Goal: Transaction & Acquisition: Purchase product/service

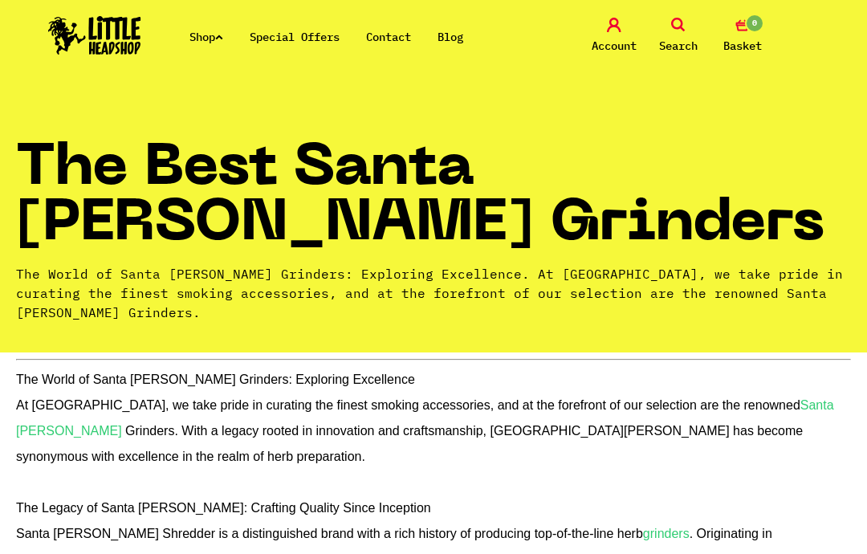
click at [206, 41] on link "Shop" at bounding box center [207, 37] width 34 height 14
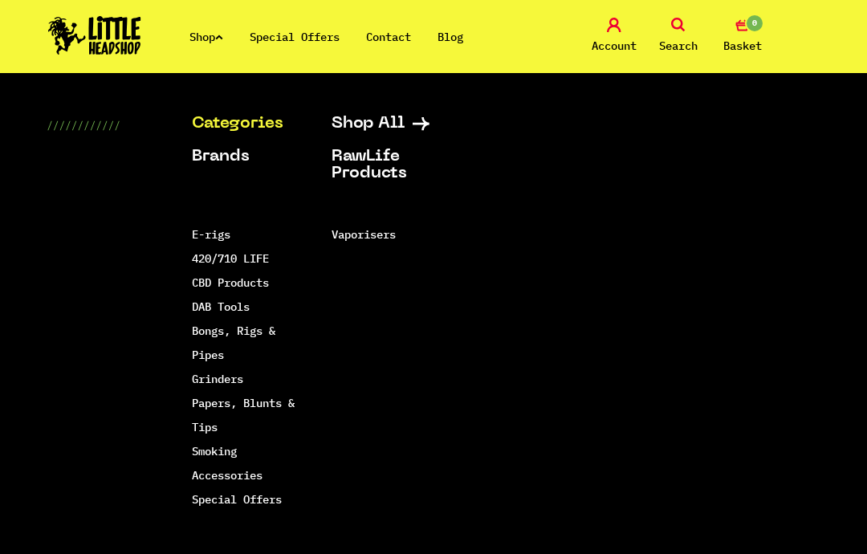
click at [237, 380] on link "Grinders" at bounding box center [217, 379] width 51 height 14
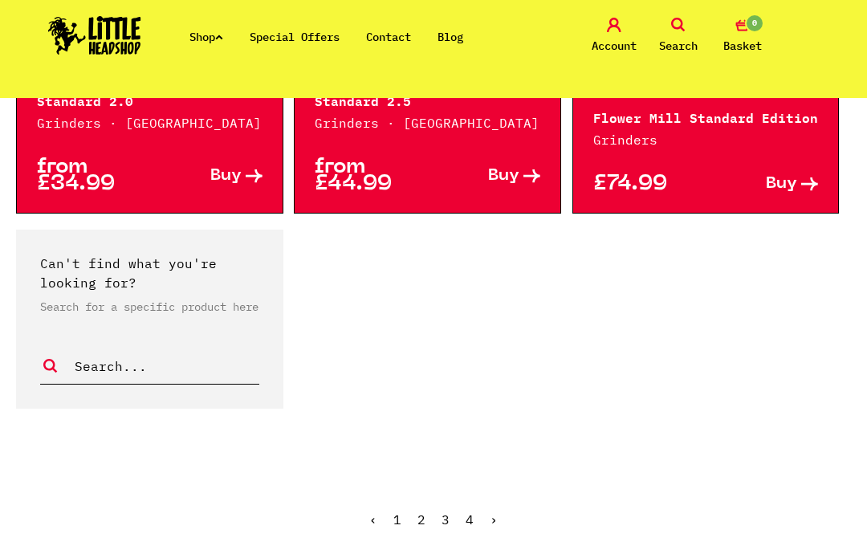
scroll to position [3201, 0]
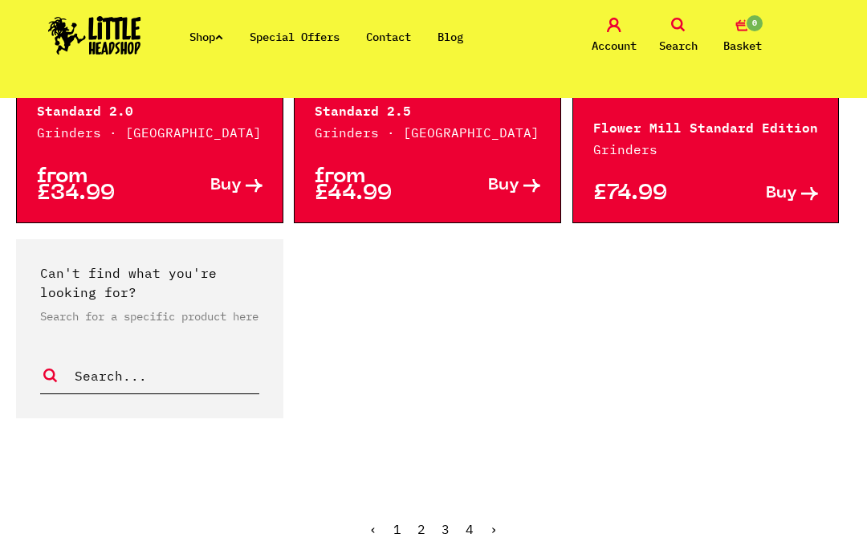
click at [422, 521] on link "2" at bounding box center [422, 529] width 8 height 16
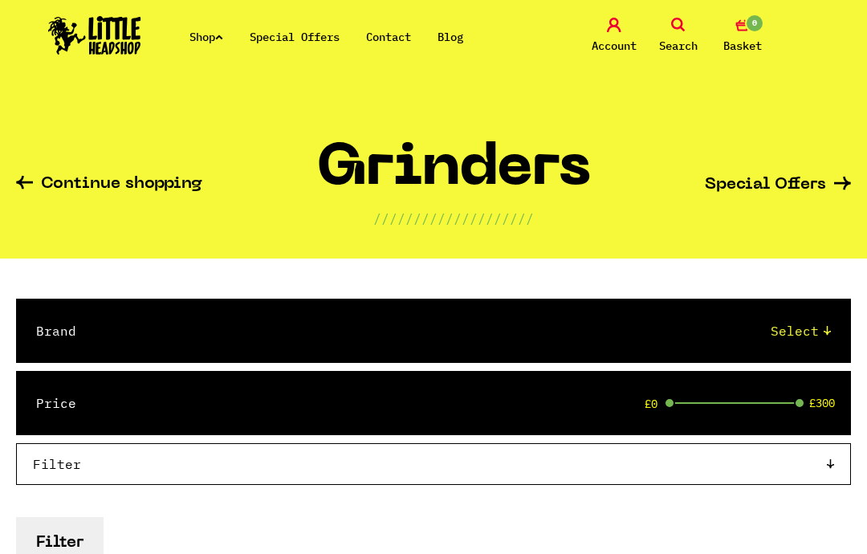
select select "42"
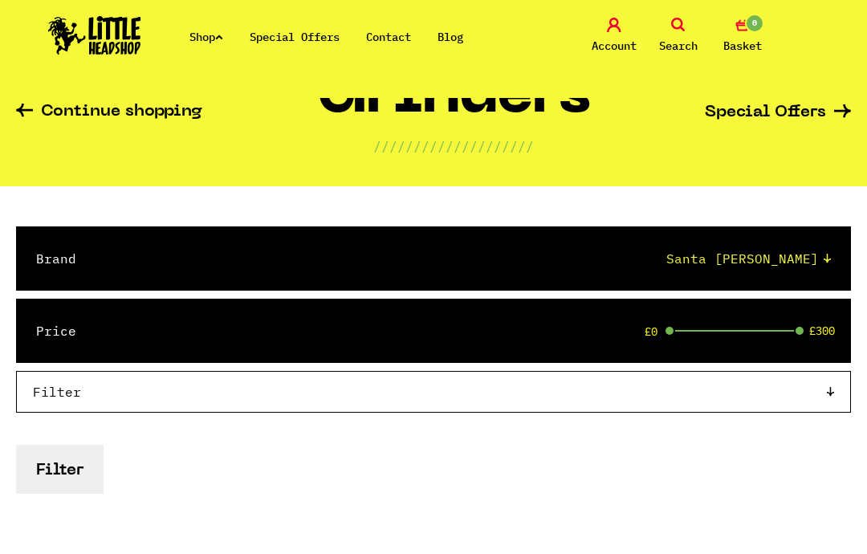
scroll to position [71, 0]
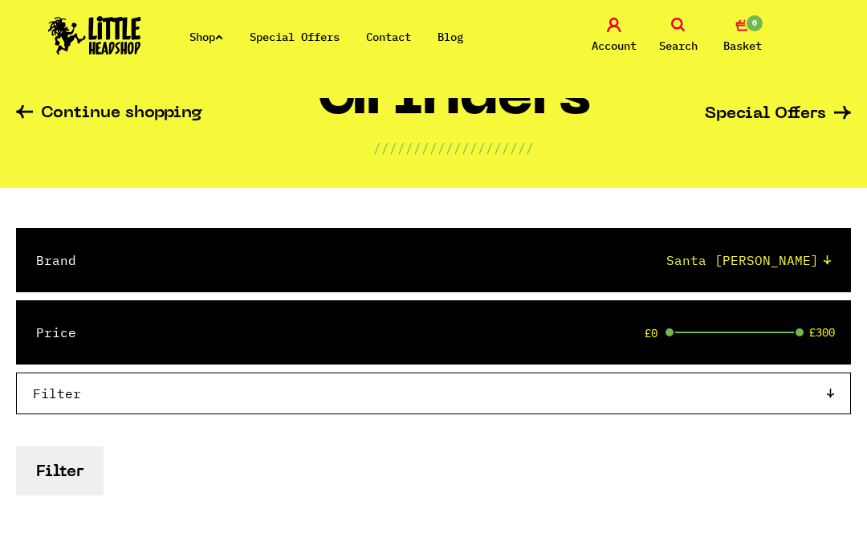
click at [74, 470] on button "Filter" at bounding box center [60, 471] width 88 height 49
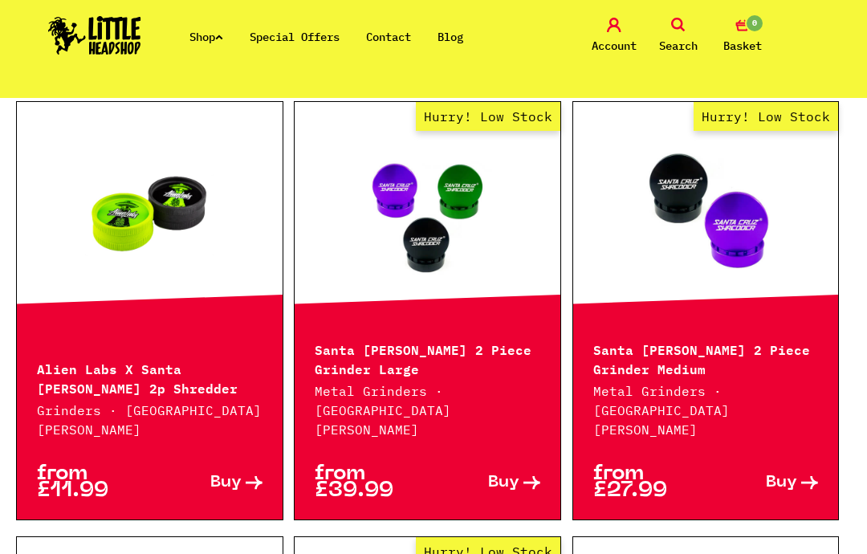
scroll to position [520, 0]
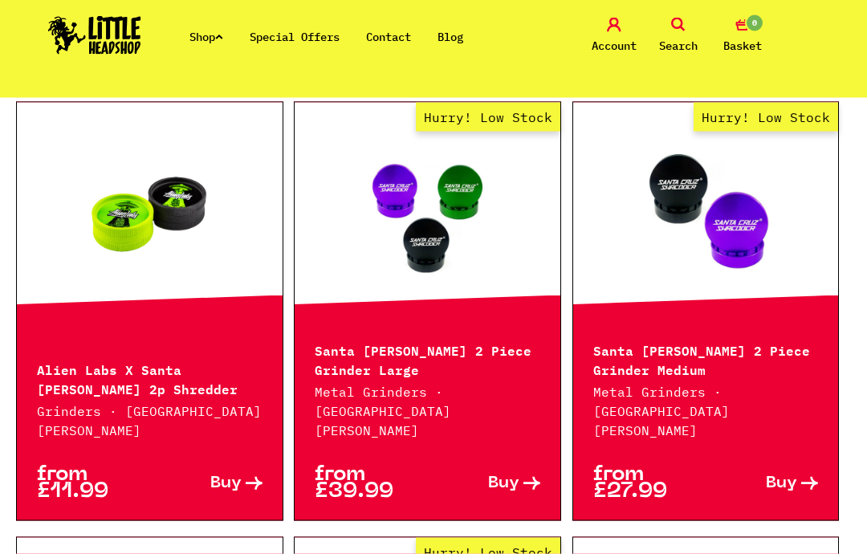
click at [161, 234] on link at bounding box center [150, 211] width 266 height 161
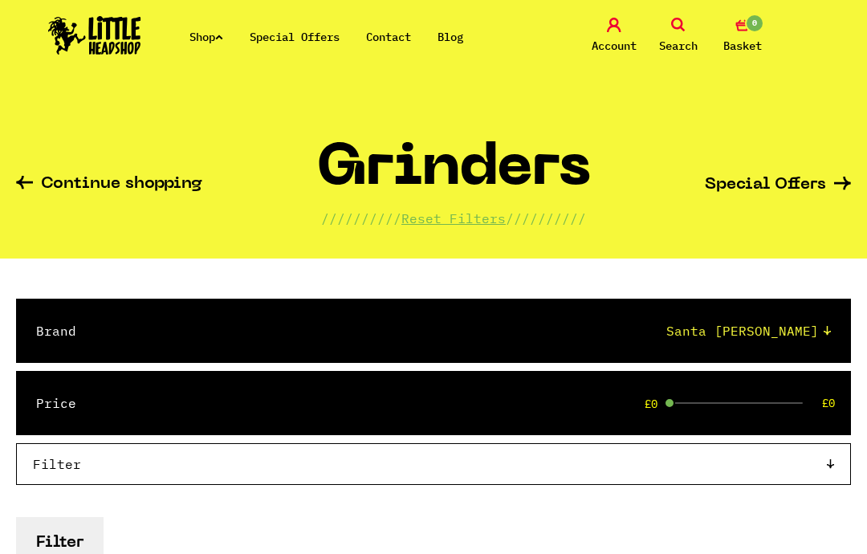
scroll to position [521, 0]
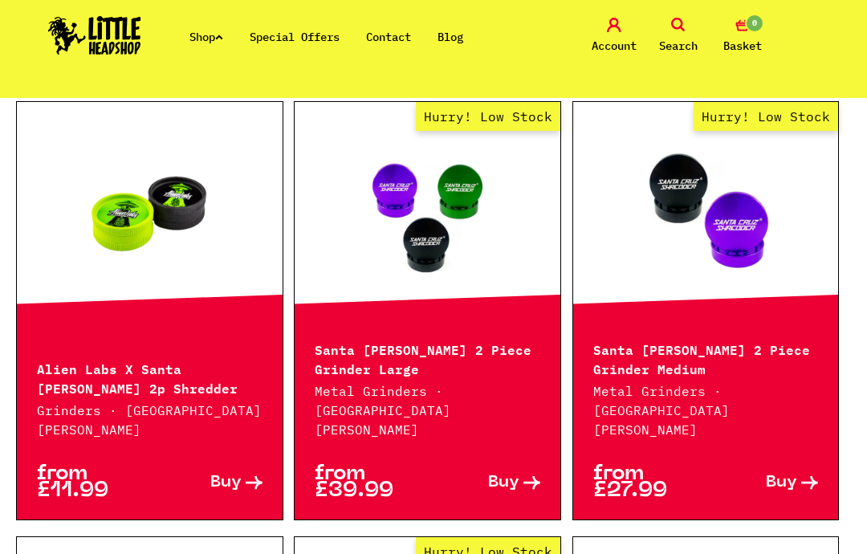
click at [703, 234] on link "Hurry! Low Stock" at bounding box center [707, 210] width 266 height 161
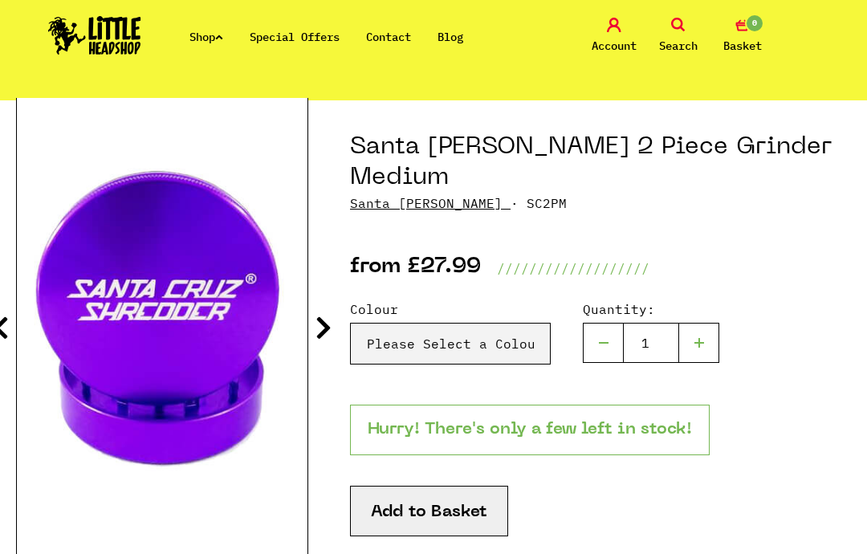
scroll to position [157, 0]
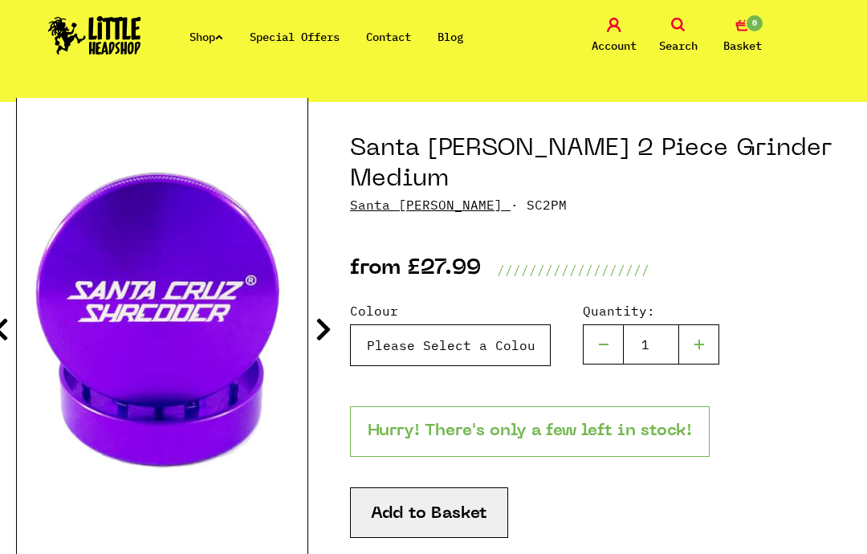
click at [524, 325] on select "Please Select a Colour Santa Cruz 2 Piece Grinder Medium - Purple - £27.99 (Out…" at bounding box center [450, 346] width 201 height 42
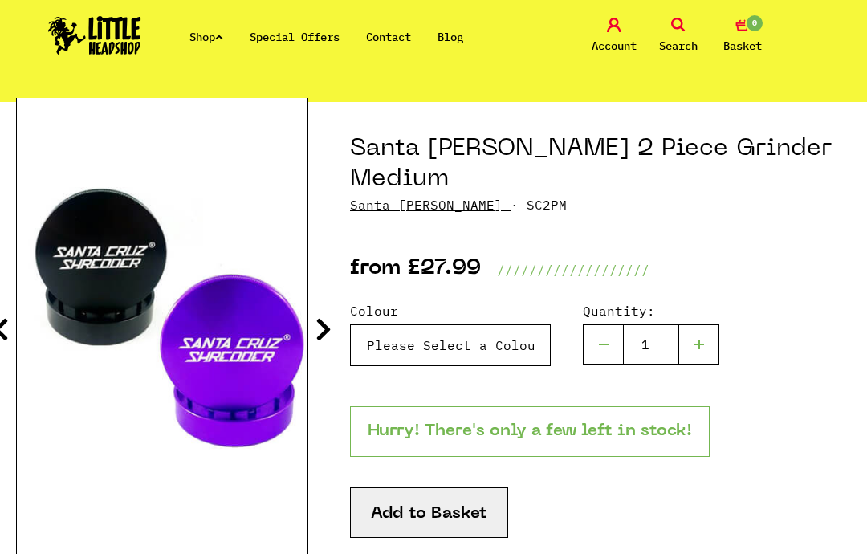
select select "1019"
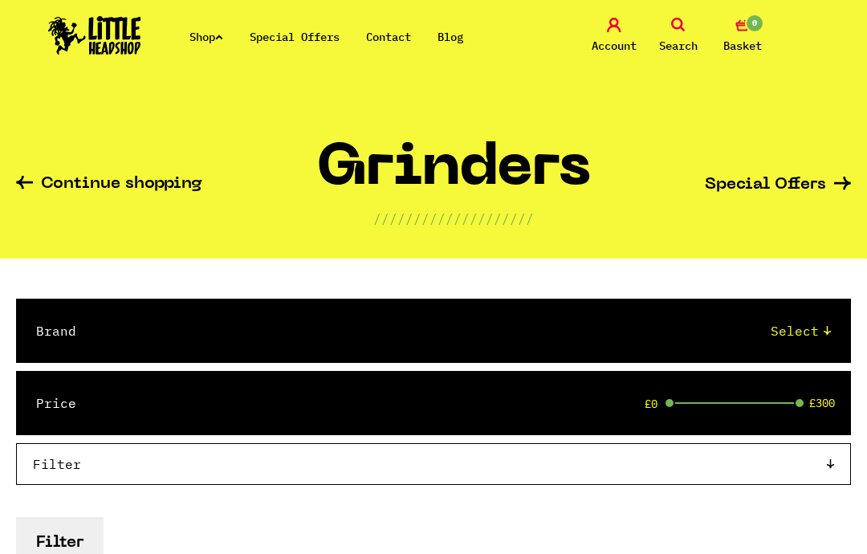
scroll to position [135, 0]
